Goal: Transaction & Acquisition: Book appointment/travel/reservation

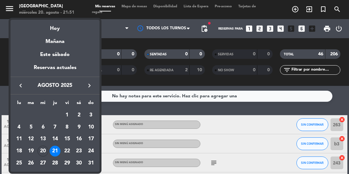
scroll to position [320, 0]
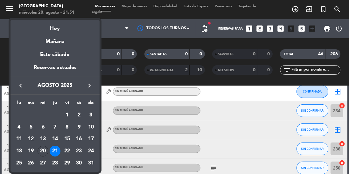
click at [92, 87] on icon "keyboard_arrow_right" at bounding box center [90, 86] width 8 height 8
click at [93, 87] on button "keyboard_arrow_right" at bounding box center [89, 85] width 11 height 8
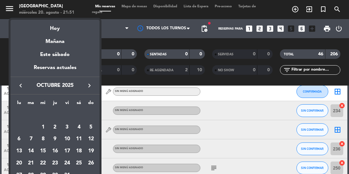
click at [92, 88] on icon "keyboard_arrow_right" at bounding box center [90, 86] width 8 height 8
click at [91, 88] on icon "keyboard_arrow_right" at bounding box center [90, 86] width 8 height 8
click at [91, 86] on icon "keyboard_arrow_right" at bounding box center [90, 86] width 8 height 8
click at [21, 85] on icon "keyboard_arrow_left" at bounding box center [21, 86] width 8 height 8
click at [45, 174] on div "31" at bounding box center [43, 175] width 11 height 11
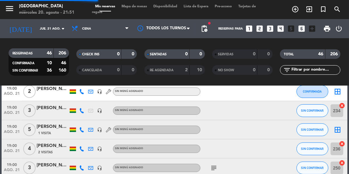
type input "mié. 31 dic."
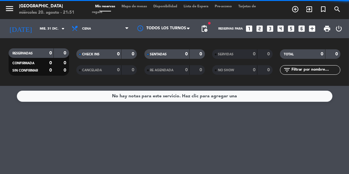
scroll to position [0, 0]
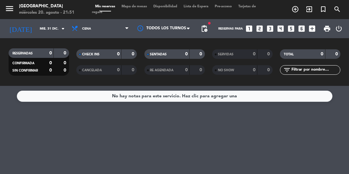
click at [296, 10] on icon "add_circle_outline" at bounding box center [296, 9] width 8 height 8
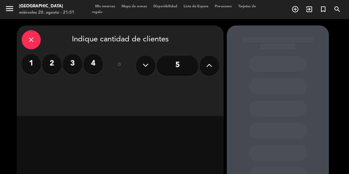
click at [209, 70] on icon at bounding box center [210, 65] width 6 height 10
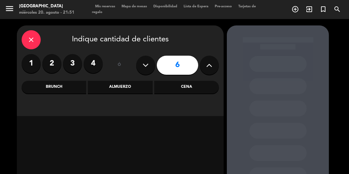
click at [211, 69] on icon at bounding box center [210, 65] width 6 height 10
click at [212, 69] on icon at bounding box center [210, 65] width 6 height 10
click at [211, 69] on icon at bounding box center [210, 65] width 6 height 10
click at [213, 70] on button at bounding box center [209, 65] width 19 height 19
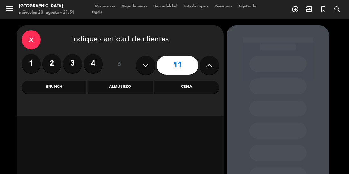
click at [211, 69] on icon at bounding box center [210, 65] width 6 height 10
type input "12"
click at [187, 87] on div "Cena" at bounding box center [186, 87] width 65 height 13
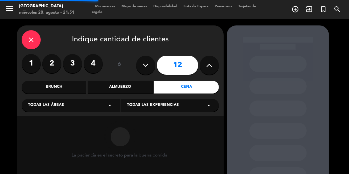
click at [157, 105] on span "Todas las experiencias" at bounding box center [153, 105] width 52 height 6
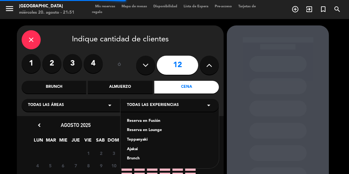
click at [144, 122] on div "Reserva en Fusión" at bounding box center [170, 121] width 86 height 6
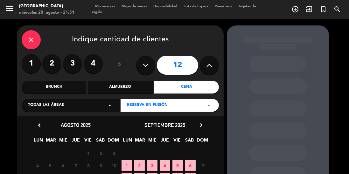
scroll to position [55, 0]
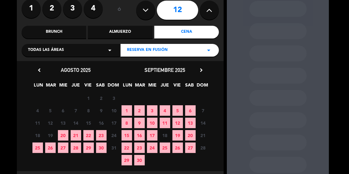
click at [204, 73] on icon "chevron_right" at bounding box center [201, 70] width 7 height 7
click at [204, 57] on div "Reserva en Fusión arrow_drop_down" at bounding box center [170, 50] width 98 height 13
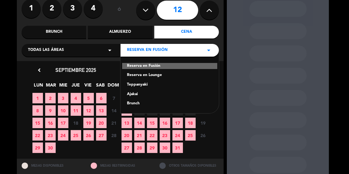
scroll to position [43, 0]
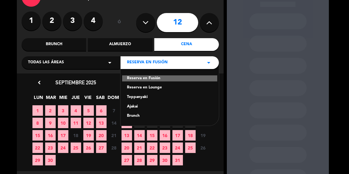
click at [9, 94] on div "close Indique cantidad de clientes 1 2 3 4 ó 12 Brunch Almuerzo Cena Todas las …" at bounding box center [174, 90] width 349 height 229
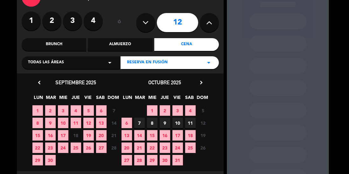
click at [200, 82] on icon "chevron_right" at bounding box center [201, 82] width 7 height 7
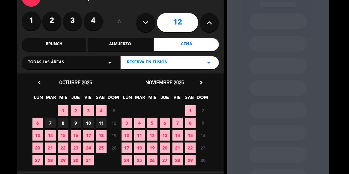
click at [198, 82] on icon "chevron_right" at bounding box center [201, 82] width 7 height 7
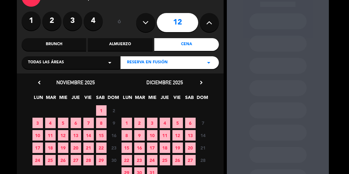
scroll to position [55, 0]
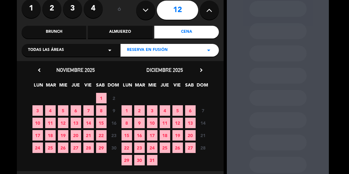
click at [152, 162] on span "31" at bounding box center [152, 160] width 11 height 11
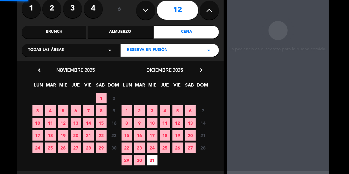
scroll to position [25, 0]
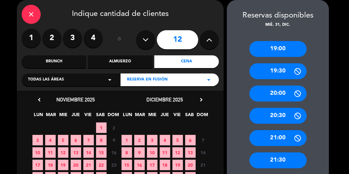
click at [285, 94] on div "20:00" at bounding box center [278, 94] width 57 height 16
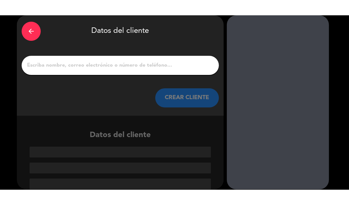
scroll to position [1, 0]
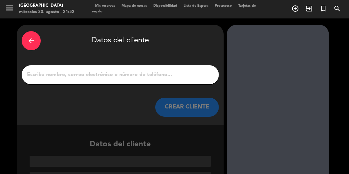
click at [145, 75] on input "1" at bounding box center [120, 74] width 188 height 9
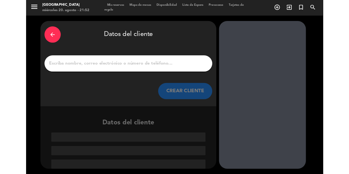
scroll to position [0, 0]
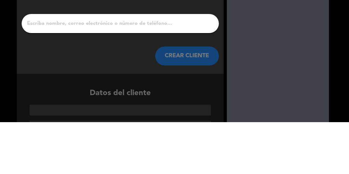
click at [190, 109] on button "CREAR CLIENTE" at bounding box center [187, 107] width 64 height 19
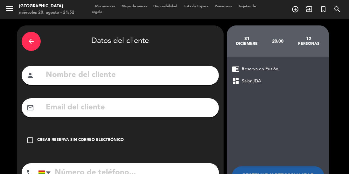
click at [163, 110] on input "text" at bounding box center [129, 107] width 169 height 13
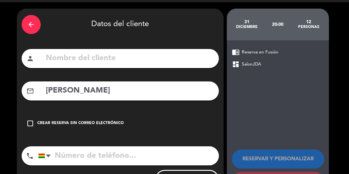
click at [165, 92] on input "[PERSON_NAME]" at bounding box center [129, 90] width 169 height 13
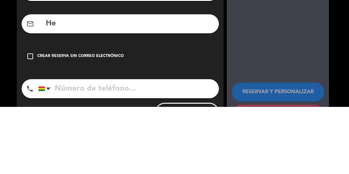
type input "H"
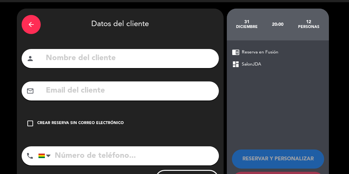
click at [137, 55] on input "text" at bounding box center [129, 58] width 169 height 13
click at [170, 61] on input "Hermer" at bounding box center [129, 58] width 169 height 13
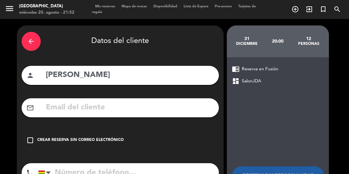
click at [184, 69] on input "[PERSON_NAME]" at bounding box center [129, 75] width 169 height 13
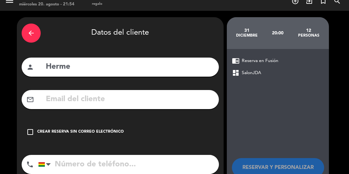
scroll to position [17, 0]
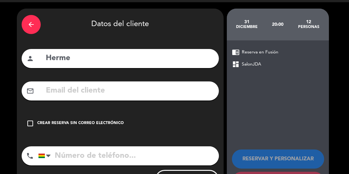
click at [137, 52] on input "Herme" at bounding box center [129, 58] width 169 height 13
type input "[PERSON_NAME]"
click at [92, 120] on div "Crear reserva sin correo electrónico" at bounding box center [80, 123] width 87 height 6
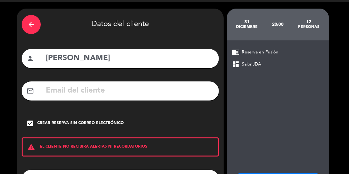
scroll to position [40, 0]
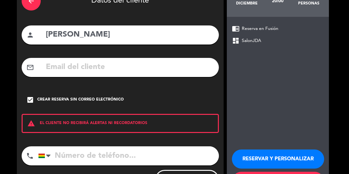
click at [116, 146] on input "tel" at bounding box center [128, 155] width 181 height 19
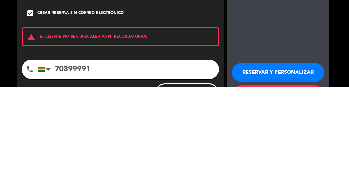
click at [62, 146] on input "70899991" at bounding box center [128, 155] width 181 height 19
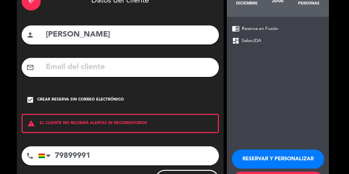
type input "79899991"
click at [270, 150] on button "RESERVAR Y PERSONALIZAR" at bounding box center [278, 159] width 92 height 19
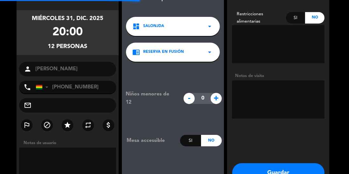
scroll to position [25, 0]
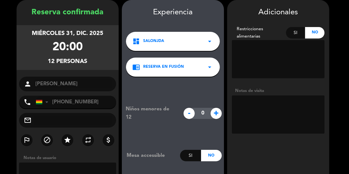
click at [276, 106] on textarea at bounding box center [278, 114] width 93 height 38
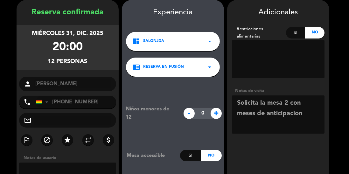
scroll to position [50, 0]
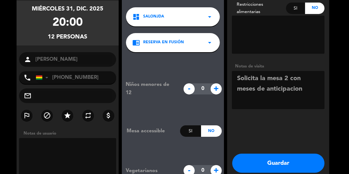
type textarea "Solicita la mesa 2 con meses de anticipacion"
click at [276, 164] on button "Guardar" at bounding box center [278, 163] width 92 height 19
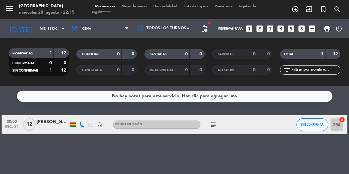
click at [41, 26] on input "mié. 31 dic." at bounding box center [60, 29] width 47 height 10
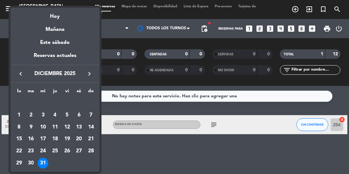
click at [19, 71] on icon "keyboard_arrow_left" at bounding box center [21, 74] width 8 height 8
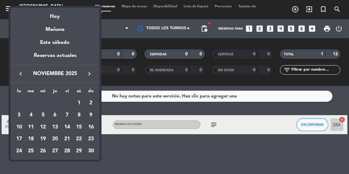
click at [18, 74] on icon "keyboard_arrow_left" at bounding box center [21, 74] width 8 height 8
click at [18, 72] on icon "keyboard_arrow_left" at bounding box center [21, 74] width 8 height 8
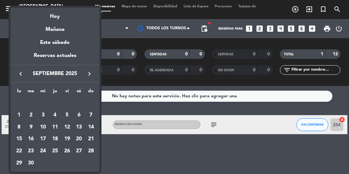
click at [18, 71] on icon "keyboard_arrow_left" at bounding box center [21, 74] width 8 height 8
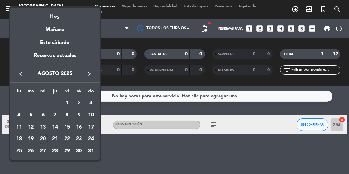
click at [18, 71] on icon "keyboard_arrow_left" at bounding box center [21, 74] width 8 height 8
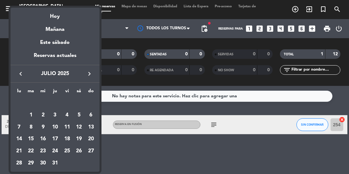
click at [88, 75] on icon "keyboard_arrow_right" at bounding box center [90, 74] width 8 height 8
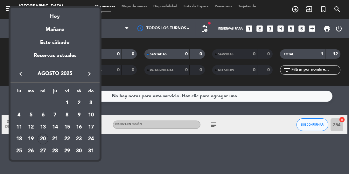
click at [44, 141] on div "20" at bounding box center [43, 139] width 11 height 11
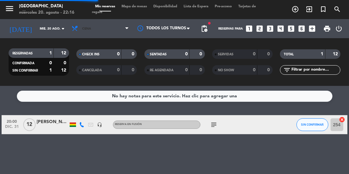
click at [105, 27] on span "Cena" at bounding box center [100, 29] width 64 height 14
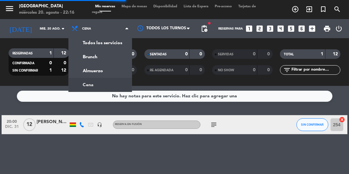
click at [101, 73] on div "menu [GEOGRAPHIC_DATA] miércoles 20. agosto - 22:16 Mis reservas Mapa de mesas …" at bounding box center [174, 43] width 349 height 86
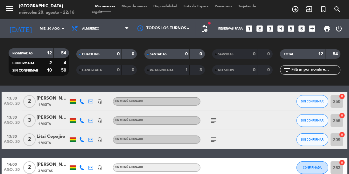
scroll to position [203, 0]
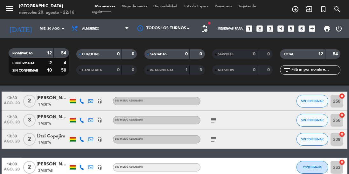
click at [81, 121] on icon at bounding box center [81, 120] width 5 height 5
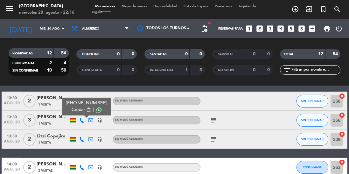
click at [96, 111] on span at bounding box center [98, 110] width 5 height 5
click at [54, 33] on input "mié. 20 ago." at bounding box center [60, 29] width 47 height 10
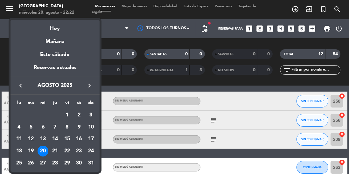
click at [58, 153] on div "21" at bounding box center [55, 151] width 11 height 11
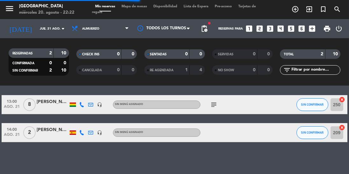
scroll to position [0, 0]
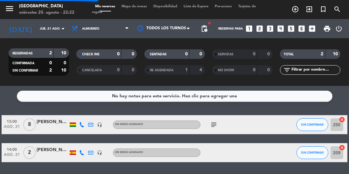
click at [215, 124] on icon "subject" at bounding box center [214, 125] width 8 height 8
click at [106, 30] on span "Almuerzo" at bounding box center [100, 29] width 64 height 14
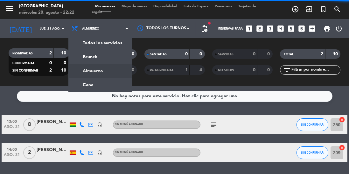
click at [100, 87] on ng-component "menu [GEOGRAPHIC_DATA] miércoles 20. agosto - 22:22 Mis reservas Mapa de mesas …" at bounding box center [174, 87] width 349 height 174
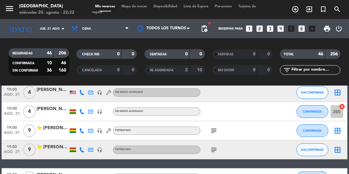
scroll to position [453, 0]
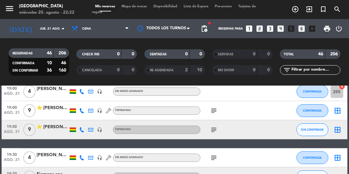
click at [81, 111] on icon at bounding box center [81, 110] width 5 height 5
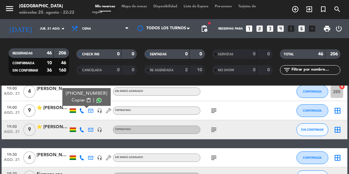
click at [96, 102] on span at bounding box center [98, 100] width 5 height 5
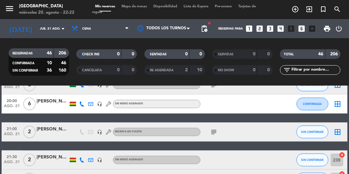
scroll to position [865, 0]
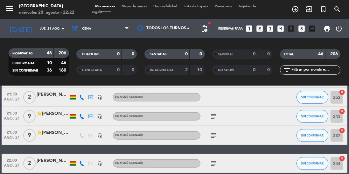
click at [81, 116] on icon at bounding box center [81, 116] width 5 height 5
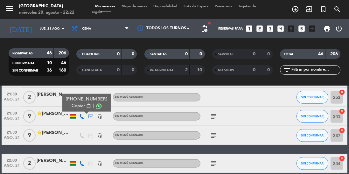
click at [96, 107] on span at bounding box center [98, 106] width 5 height 5
click at [47, 26] on input "jue. 21 ago." at bounding box center [60, 29] width 47 height 10
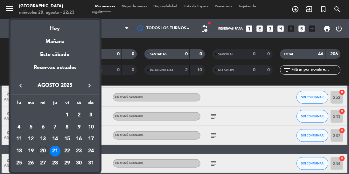
click at [69, 150] on div "22" at bounding box center [67, 151] width 11 height 11
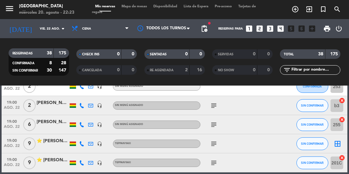
scroll to position [228, 0]
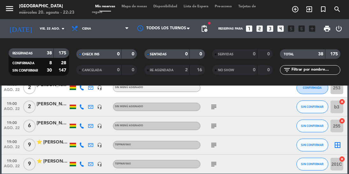
click at [83, 143] on icon at bounding box center [81, 145] width 5 height 5
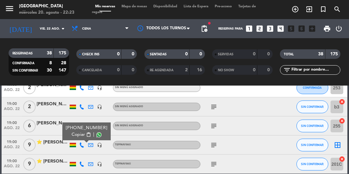
click at [96, 136] on span at bounding box center [98, 134] width 5 height 5
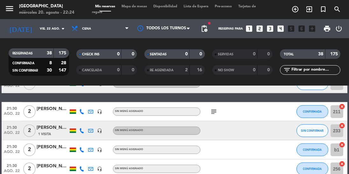
scroll to position [712, 0]
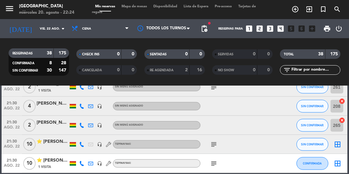
click at [82, 145] on icon at bounding box center [81, 144] width 5 height 5
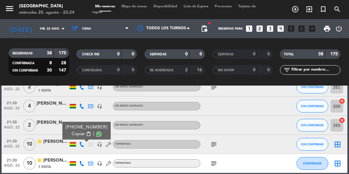
click at [96, 135] on span at bounding box center [98, 134] width 5 height 5
click at [46, 32] on input "vie. 22 ago." at bounding box center [60, 29] width 47 height 10
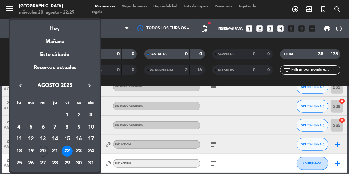
click at [80, 147] on div "23" at bounding box center [79, 151] width 11 height 11
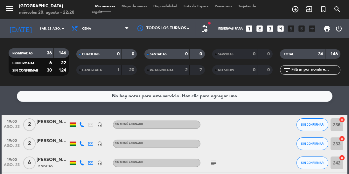
scroll to position [0, 0]
click at [53, 33] on input "sáb. 23 ago." at bounding box center [60, 29] width 47 height 10
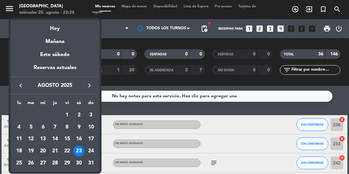
click at [69, 149] on div "22" at bounding box center [67, 151] width 11 height 11
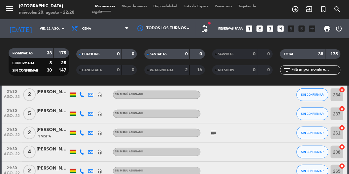
scroll to position [712, 0]
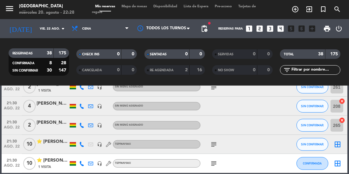
click at [55, 27] on input "vie. 22 ago." at bounding box center [60, 29] width 47 height 10
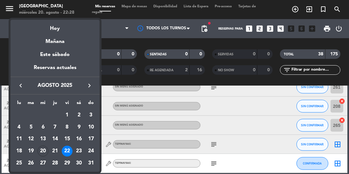
click at [56, 155] on div "21" at bounding box center [55, 151] width 11 height 11
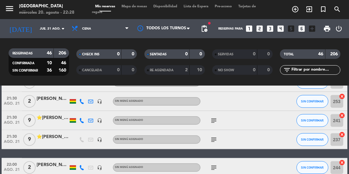
scroll to position [865, 0]
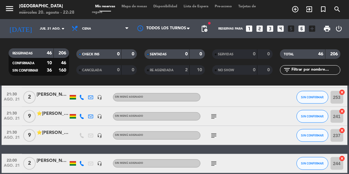
click at [46, 32] on input "jue. 21 ago." at bounding box center [60, 29] width 47 height 10
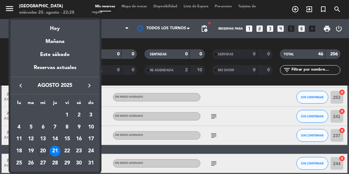
click at [94, 151] on div "24" at bounding box center [91, 151] width 11 height 11
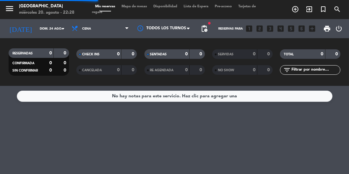
scroll to position [0, 0]
click at [107, 34] on span "Cena" at bounding box center [100, 29] width 64 height 14
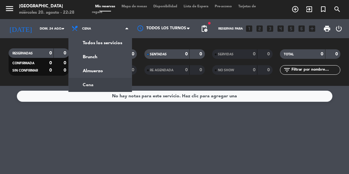
click at [95, 57] on div "menu [GEOGRAPHIC_DATA] miércoles 20. agosto - 22:28 Mis reservas Mapa de mesas …" at bounding box center [174, 43] width 349 height 86
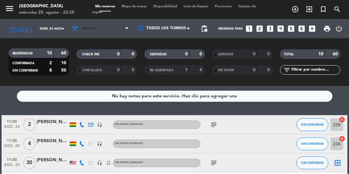
click at [110, 30] on span "Brunch" at bounding box center [100, 29] width 64 height 14
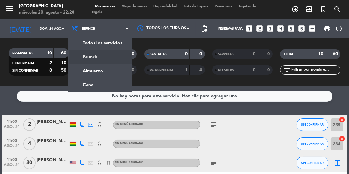
click at [101, 88] on ng-component "menu [GEOGRAPHIC_DATA] miércoles 20. agosto - 22:28 Mis reservas Mapa de mesas …" at bounding box center [174, 87] width 349 height 174
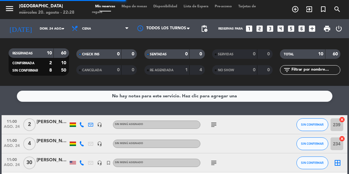
click at [58, 33] on input "dom. 24 ago." at bounding box center [60, 29] width 47 height 10
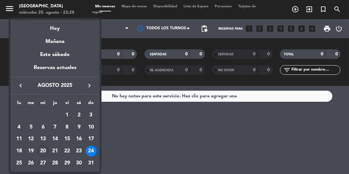
click at [78, 150] on div "23" at bounding box center [79, 151] width 11 height 11
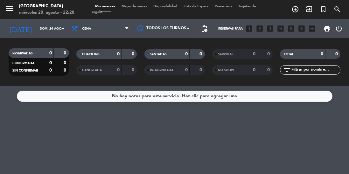
type input "sáb. 23 ago."
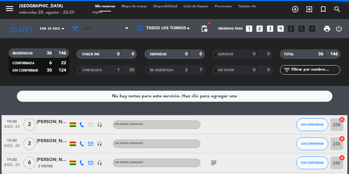
click at [111, 26] on span "Cena" at bounding box center [100, 29] width 64 height 14
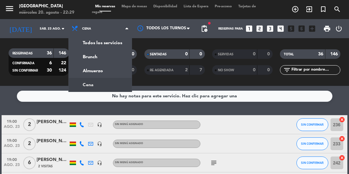
click at [100, 73] on div "menu [GEOGRAPHIC_DATA] miércoles 20. agosto - 22:29 Mis reservas Mapa de mesas …" at bounding box center [174, 43] width 349 height 86
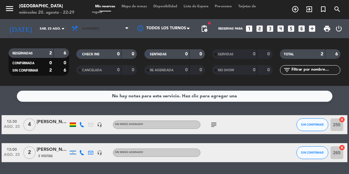
click at [107, 30] on span "Almuerzo" at bounding box center [100, 29] width 64 height 14
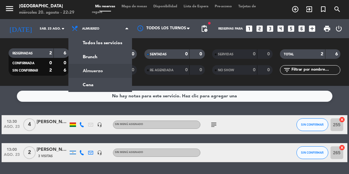
click at [88, 88] on ng-component "menu [GEOGRAPHIC_DATA] miércoles 20. agosto - 22:29 Mis reservas Mapa de mesas …" at bounding box center [174, 87] width 349 height 174
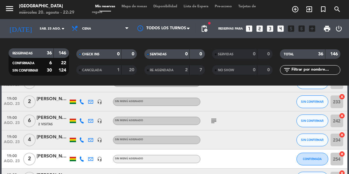
click at [216, 120] on icon "subject" at bounding box center [214, 121] width 8 height 8
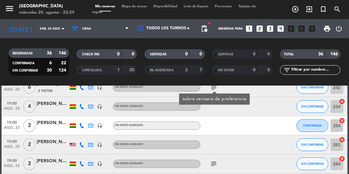
scroll to position [81, 0]
